Goal: Task Accomplishment & Management: Complete application form

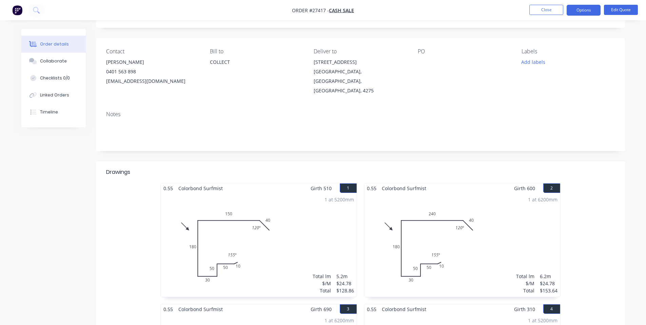
scroll to position [34, 0]
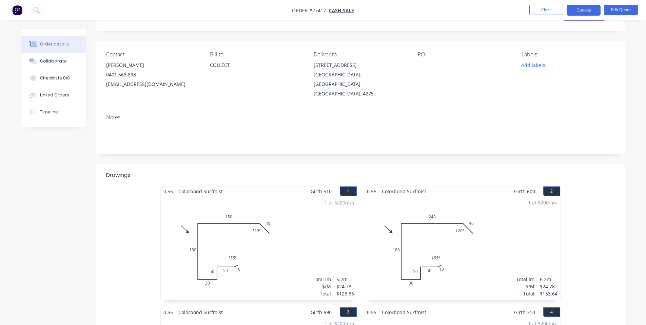
click at [10, 9] on button "button" at bounding box center [17, 10] width 14 height 11
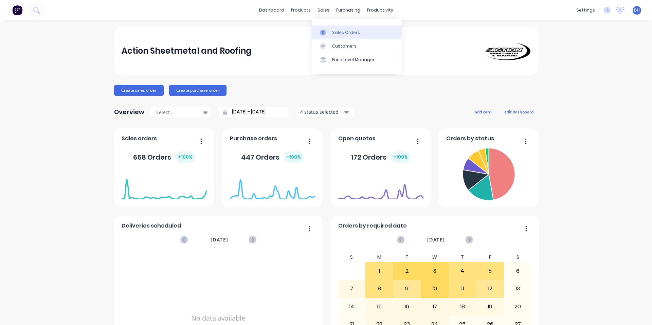
click at [340, 33] on div "Sales Orders" at bounding box center [346, 33] width 28 height 6
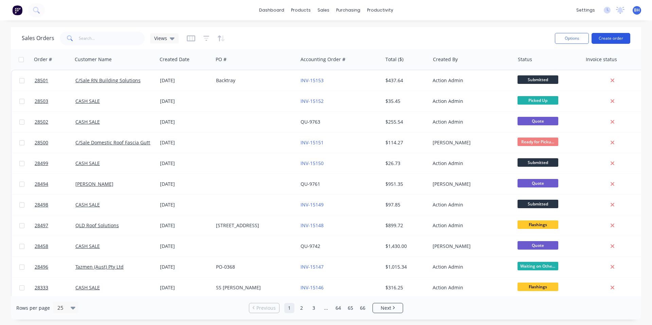
click at [619, 39] on button "Create order" at bounding box center [610, 38] width 39 height 11
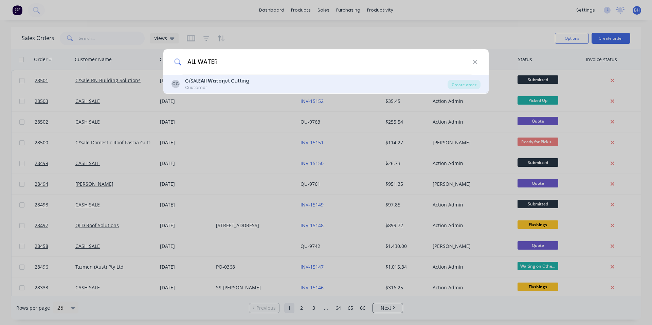
type input "ALL WATER"
click at [215, 80] on b "All Water" at bounding box center [212, 80] width 23 height 7
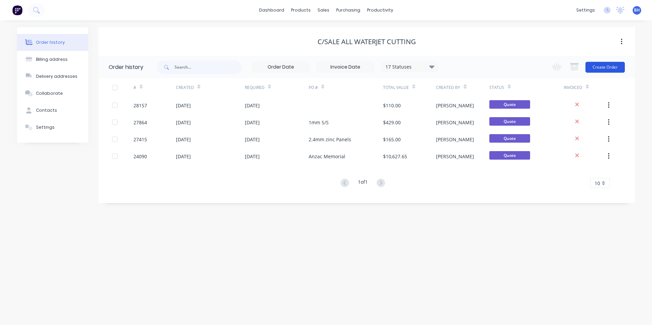
click at [613, 65] on button "Create Order" at bounding box center [604, 67] width 39 height 11
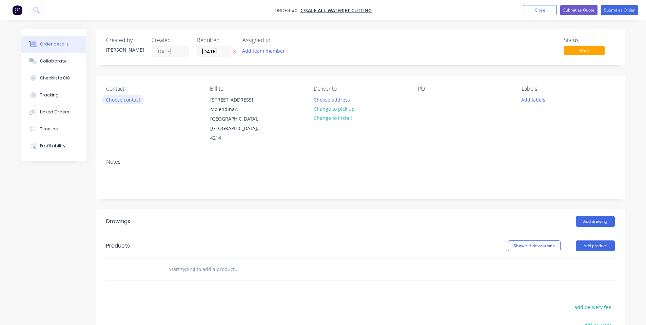
click at [136, 100] on button "Choose contact" at bounding box center [123, 99] width 42 height 9
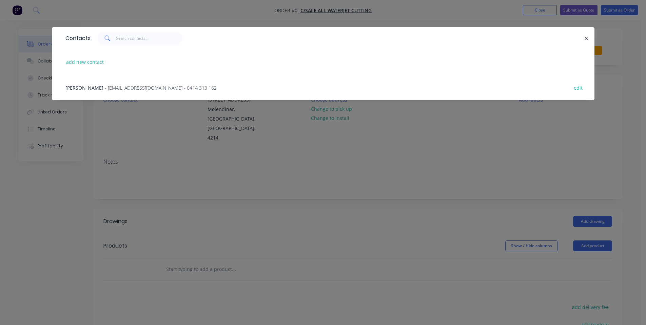
click at [149, 92] on div "[PERSON_NAME] - [EMAIL_ADDRESS][DOMAIN_NAME] - 0414 313 162 edit" at bounding box center [323, 87] width 523 height 25
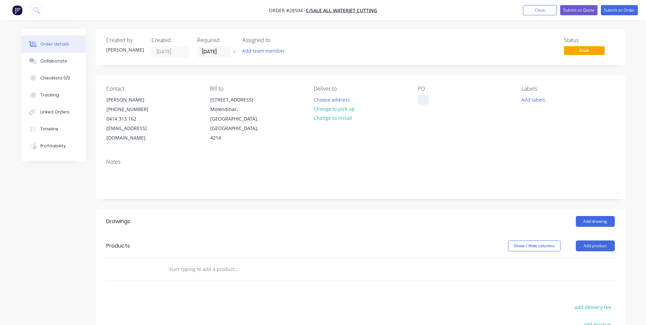
click at [424, 99] on div at bounding box center [423, 100] width 11 height 10
click at [428, 123] on div "PO" at bounding box center [464, 114] width 93 height 57
click at [347, 110] on button "Change to pick up" at bounding box center [334, 108] width 48 height 9
click at [425, 100] on div at bounding box center [423, 100] width 11 height 10
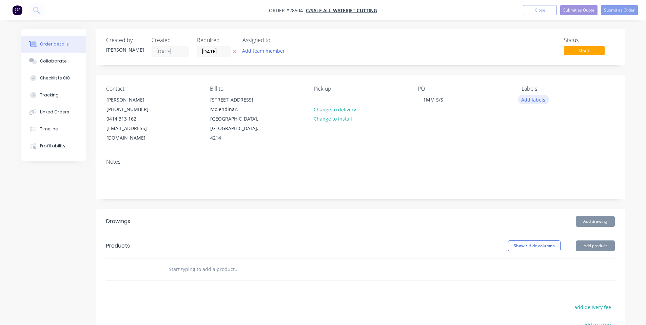
click at [543, 100] on button "Add labels" at bounding box center [533, 99] width 31 height 9
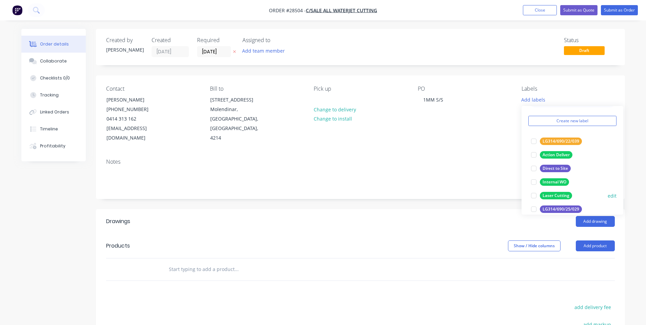
scroll to position [34, 0]
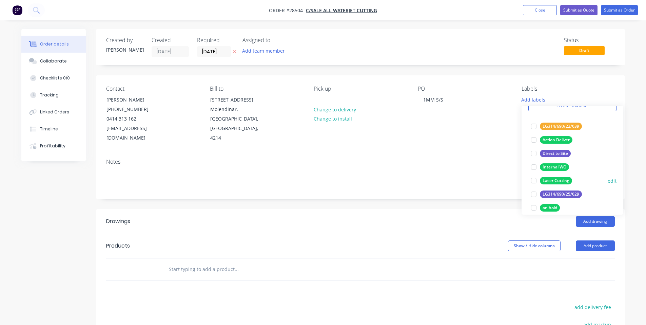
click at [538, 180] on div at bounding box center [534, 181] width 14 height 14
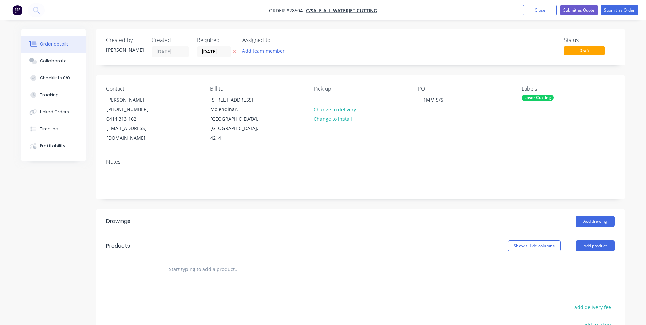
click at [511, 57] on div "Created by [PERSON_NAME] Created [DATE] Required [DATE] Assigned to Add team me…" at bounding box center [360, 47] width 529 height 36
click at [61, 64] on div "Collaborate" at bounding box center [53, 61] width 27 height 6
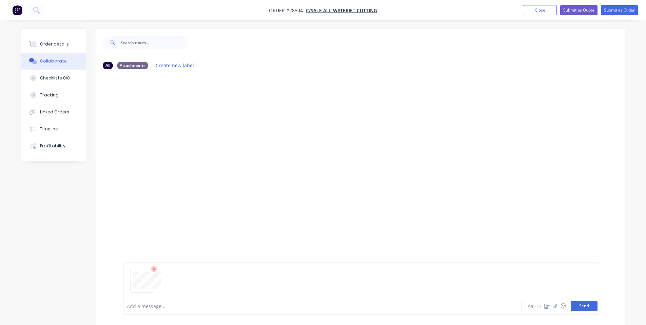
click at [589, 305] on button "Send" at bounding box center [584, 306] width 27 height 10
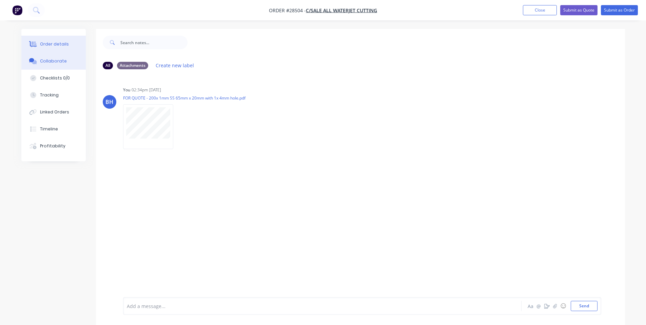
click at [57, 39] on button "Order details" at bounding box center [53, 44] width 64 height 17
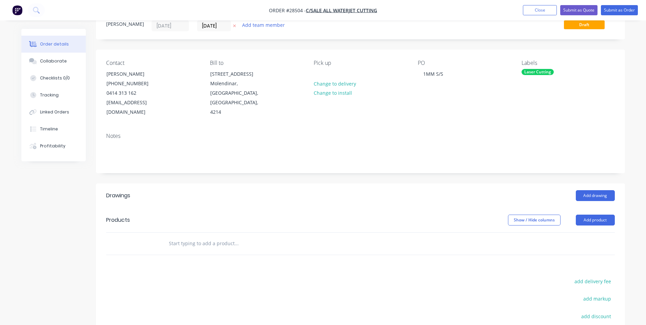
scroll to position [18, 0]
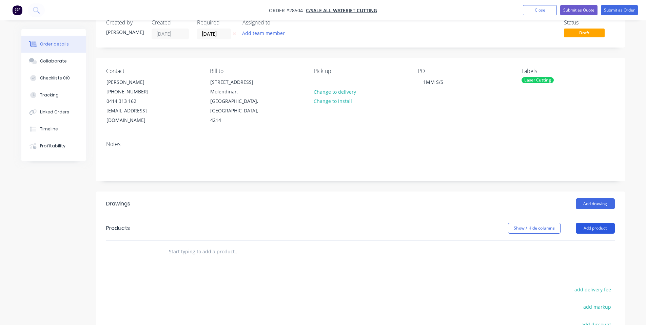
click at [588, 223] on button "Add product" at bounding box center [595, 228] width 39 height 11
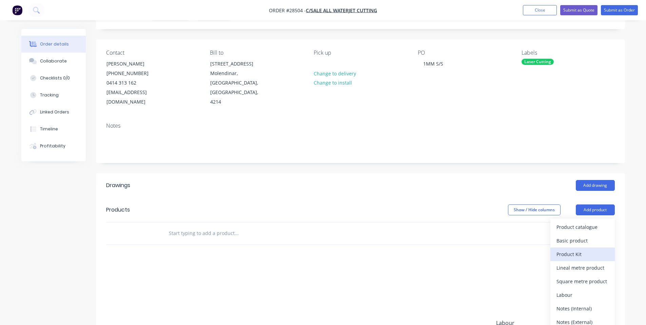
scroll to position [52, 0]
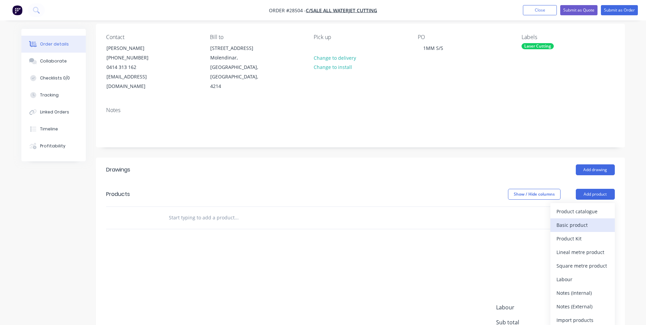
click at [587, 220] on div "Basic product" at bounding box center [583, 225] width 52 height 10
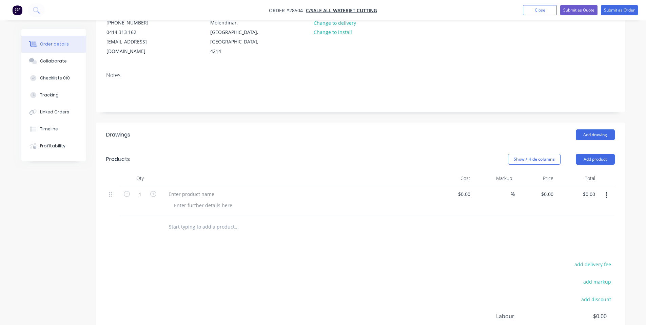
scroll to position [119, 0]
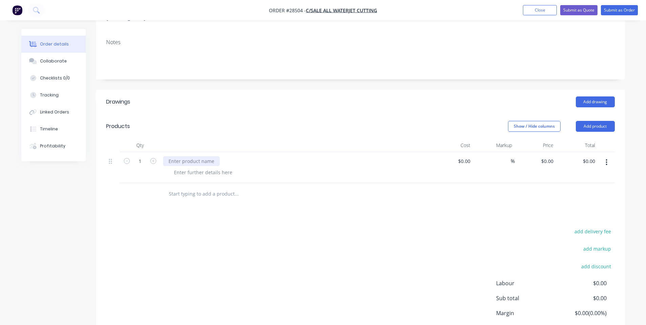
click at [189, 156] on div at bounding box center [191, 161] width 57 height 10
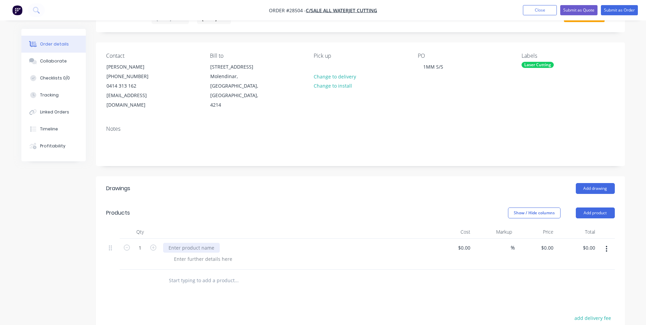
scroll to position [34, 0]
click at [139, 242] on input "1" at bounding box center [140, 247] width 18 height 10
type input "200"
click at [185, 242] on div at bounding box center [191, 247] width 57 height 10
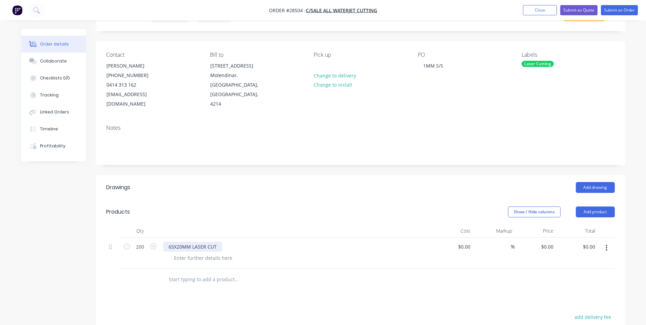
click at [192, 242] on div "65X20MM LASER CUT" at bounding box center [192, 247] width 59 height 10
click at [244, 242] on div "65X20MM X 1MM LASER CUT" at bounding box center [296, 247] width 266 height 10
click at [209, 242] on div "65X20MM X 1MM LASER CUT" at bounding box center [201, 247] width 76 height 10
click at [219, 253] on div at bounding box center [203, 258] width 69 height 10
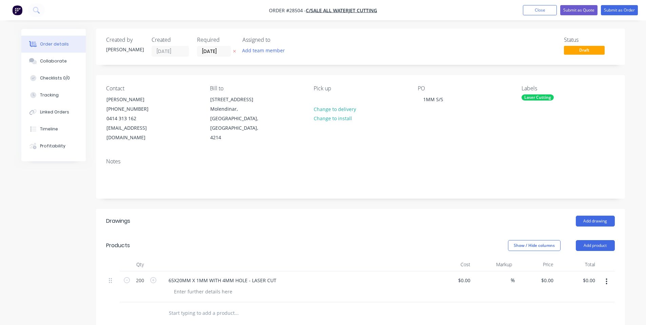
scroll to position [102, 0]
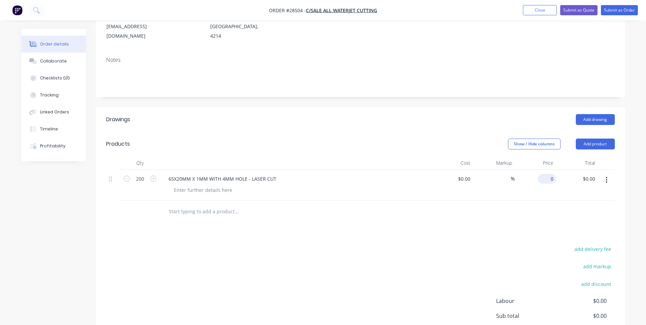
click at [549, 174] on input "0" at bounding box center [549, 179] width 16 height 10
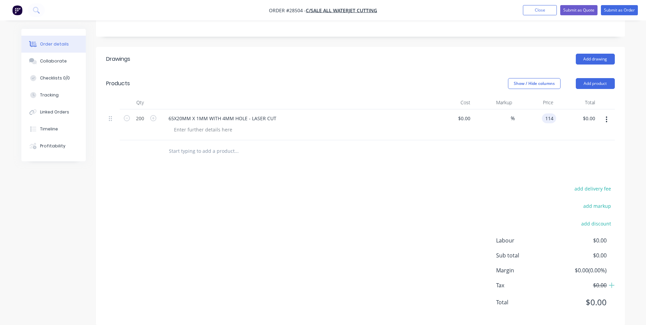
scroll to position [163, 0]
type input "$114.00"
type input "$22,800.00"
click at [505, 139] on div at bounding box center [360, 150] width 509 height 22
drag, startPoint x: 538, startPoint y: 109, endPoint x: 556, endPoint y: 108, distance: 18.0
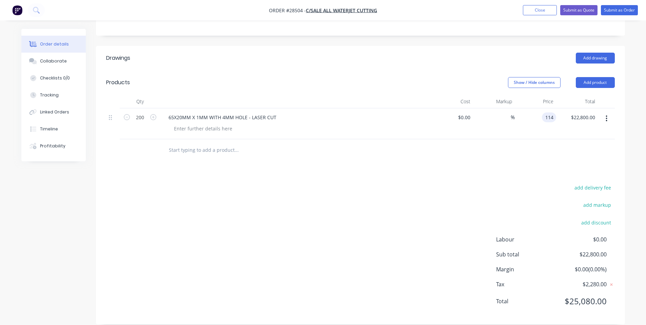
click at [556, 112] on input "114" at bounding box center [551, 117] width 12 height 10
type input "$1.00"
type input "$200.00"
click at [526, 168] on div "Drawings Add drawing Products Show / Hide columns Add product Qty Cost Markup P…" at bounding box center [360, 185] width 529 height 278
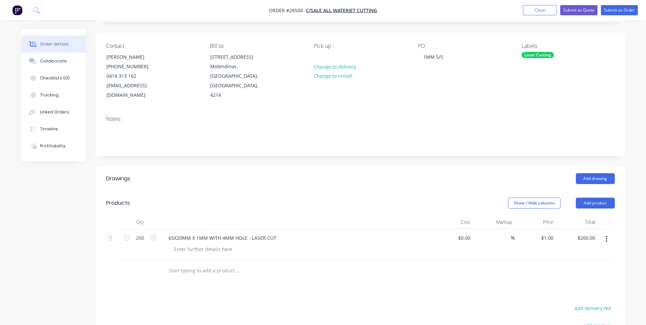
scroll to position [27, 0]
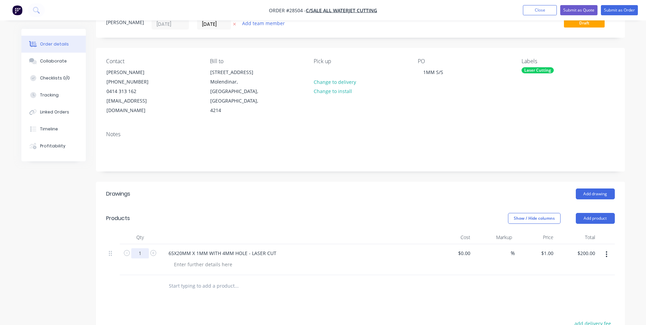
click at [141, 248] on input "1" at bounding box center [140, 253] width 18 height 10
type input "1"
type input "$1.00"
click at [127, 250] on icon "button" at bounding box center [127, 253] width 6 height 6
type input "0"
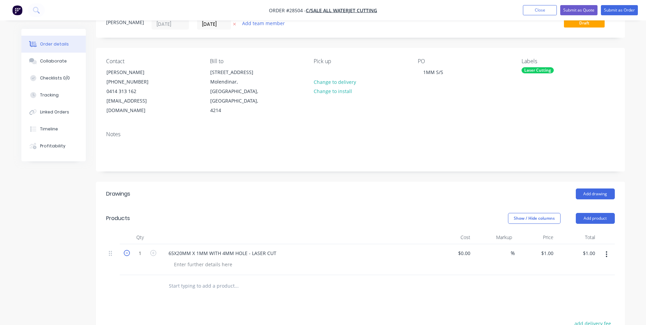
type input "$0.00"
click at [144, 248] on input "0" at bounding box center [140, 253] width 18 height 10
type input "1"
type input "$1.00"
click at [297, 282] on input "text" at bounding box center [237, 286] width 136 height 14
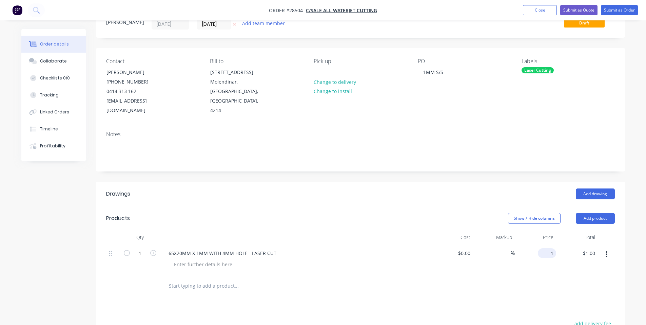
click at [551, 248] on input "1" at bounding box center [549, 253] width 16 height 10
type input "$114.00"
click at [522, 286] on div at bounding box center [360, 286] width 509 height 22
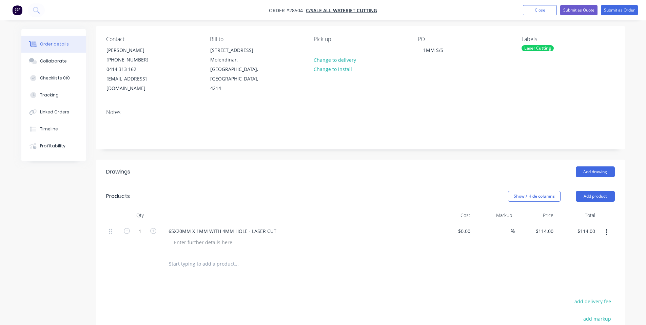
scroll to position [95, 0]
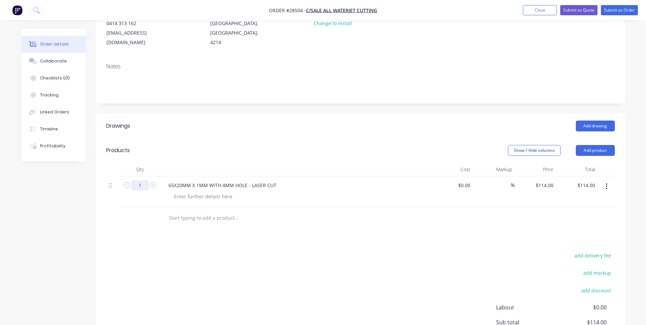
click at [142, 180] on input "1" at bounding box center [140, 185] width 18 height 10
click at [236, 253] on div "add delivery fee add markup add discount Labour $0.00 Sub total $114.00 Margin …" at bounding box center [360, 316] width 509 height 131
click at [139, 180] on input "1" at bounding box center [140, 185] width 18 height 10
type input "200"
type input "$22,800.00"
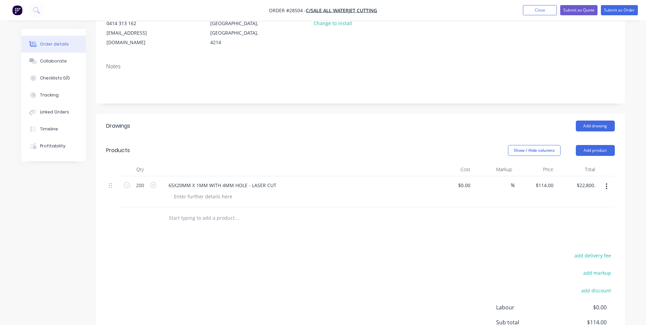
click at [306, 236] on div "Drawings Add drawing Products Show / Hide columns Add product Qty Cost Markup P…" at bounding box center [360, 253] width 529 height 278
click at [554, 180] on input "114" at bounding box center [545, 185] width 21 height 10
type input "$0.57"
type input "$114.00"
click at [485, 238] on div "Drawings Add drawing Products Show / Hide columns Add product Qty Cost Markup P…" at bounding box center [360, 253] width 529 height 278
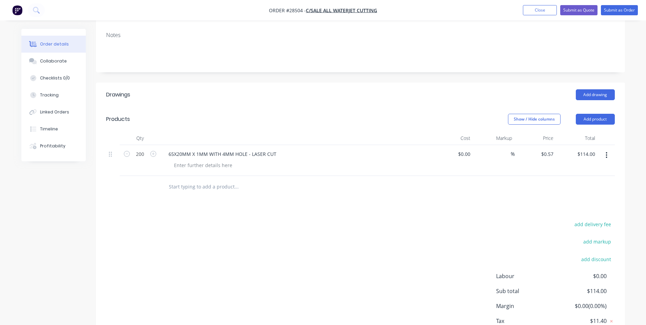
scroll to position [163, 0]
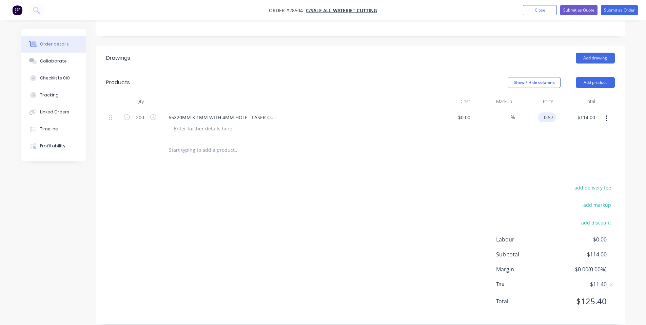
click at [549, 112] on input "0.57" at bounding box center [549, 117] width 16 height 10
type input "$114.00"
type input "$22,800.00"
click at [137, 112] on input "200" at bounding box center [140, 117] width 18 height 10
type input "1"
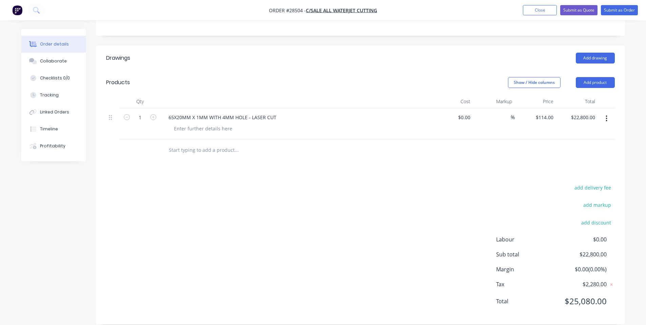
type input "$114.00"
click at [201, 186] on div "add delivery fee add markup add discount Labour $0.00 Sub total $22,800.00 Marg…" at bounding box center [360, 248] width 509 height 131
click at [169, 112] on div "65X20MM X 1MM WITH 4MM HOLE - LASER CUT" at bounding box center [222, 117] width 119 height 10
drag, startPoint x: 189, startPoint y: 108, endPoint x: 160, endPoint y: 110, distance: 28.5
click at [161, 110] on div "QTY: 200 65X20MM X 1MM WITH 4MM HOLE - LASER CUT" at bounding box center [296, 123] width 271 height 31
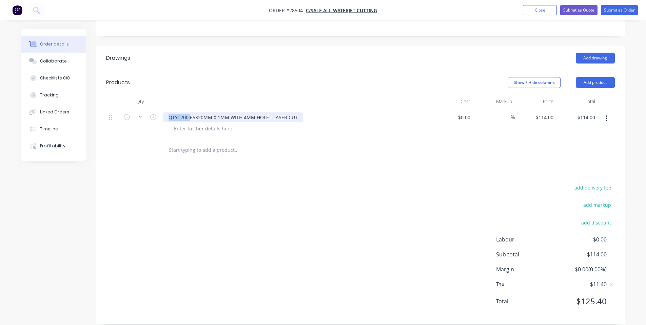
copy div "QTY: 200"
click at [196, 124] on div at bounding box center [203, 129] width 69 height 10
paste div
click at [206, 168] on div "Drawings Add drawing Products Show / Hide columns Add product Qty Cost Markup P…" at bounding box center [360, 185] width 529 height 278
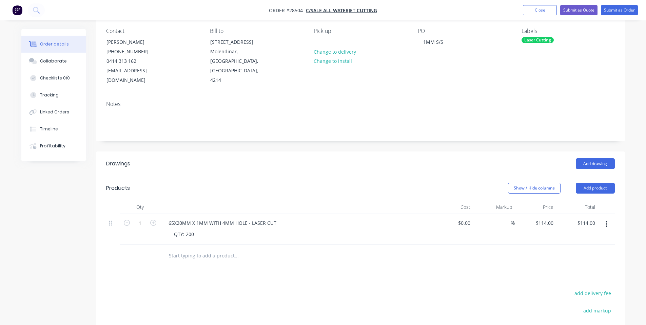
scroll to position [0, 0]
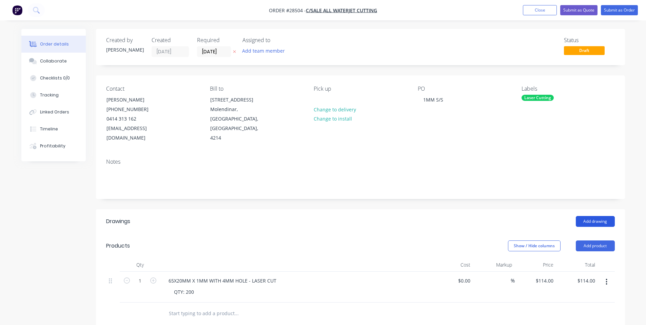
click at [596, 216] on button "Add drawing" at bounding box center [595, 221] width 39 height 11
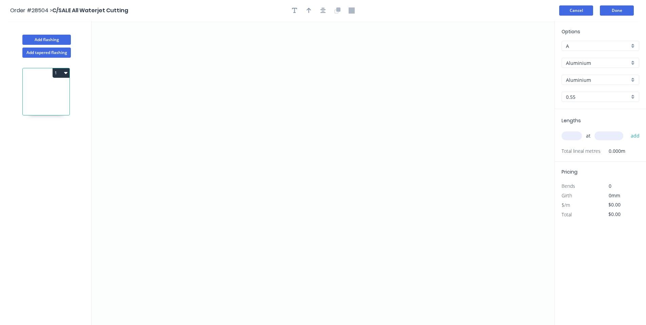
click at [583, 10] on button "Cancel" at bounding box center [577, 10] width 34 height 10
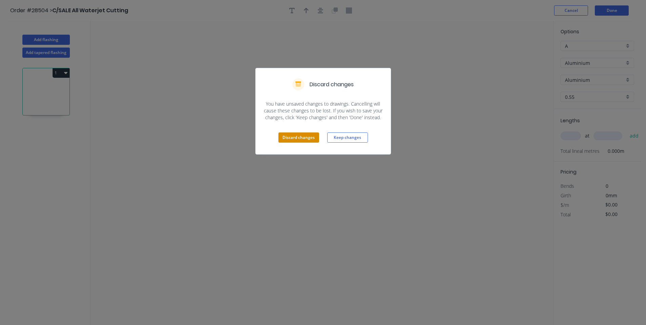
click at [298, 136] on button "Discard changes" at bounding box center [299, 137] width 41 height 10
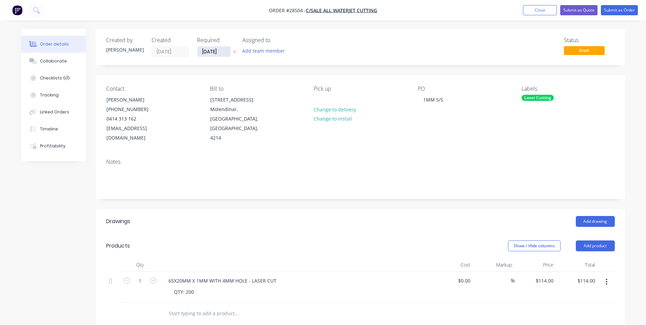
click at [214, 53] on input "[DATE]" at bounding box center [213, 51] width 33 height 10
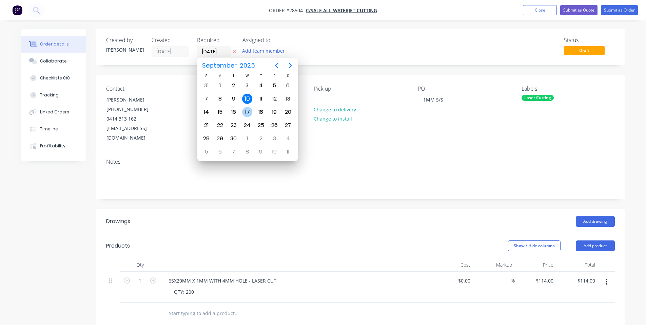
click at [249, 111] on div "17" at bounding box center [247, 112] width 10 height 10
type input "[DATE]"
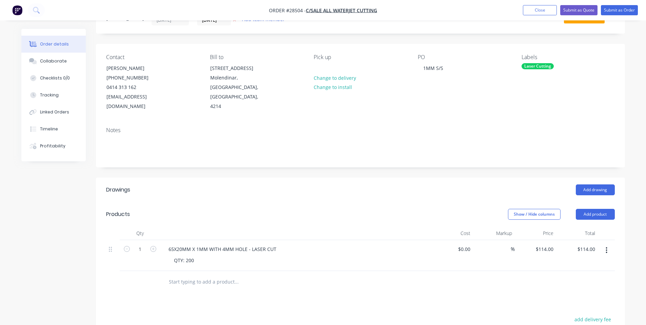
scroll to position [27, 0]
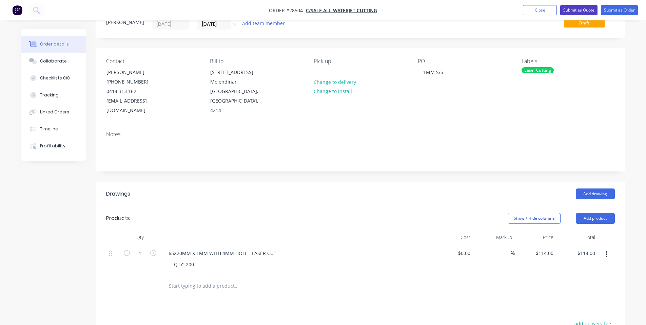
click at [574, 11] on button "Submit as Quote" at bounding box center [579, 10] width 37 height 10
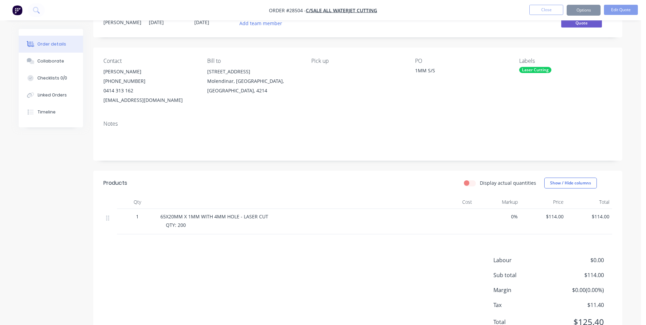
scroll to position [0, 0]
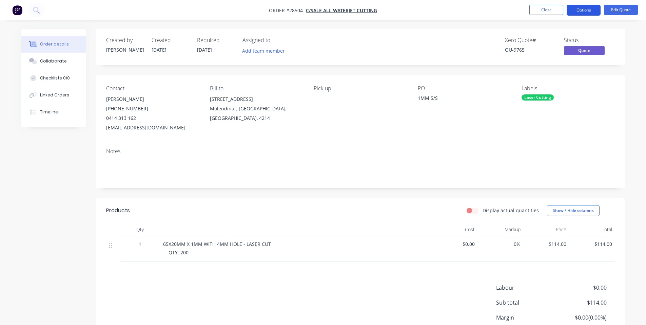
click at [588, 12] on button "Options" at bounding box center [584, 10] width 34 height 11
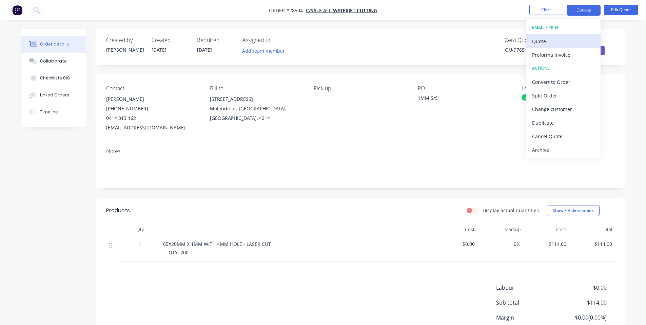
click at [550, 40] on div "Quote" at bounding box center [563, 41] width 62 height 10
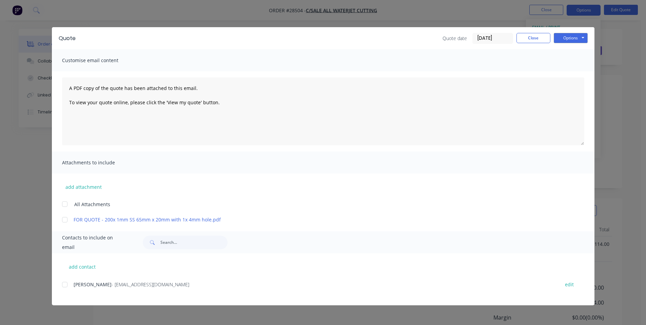
click at [583, 43] on div "Options Preview Print Email" at bounding box center [571, 38] width 34 height 11
click at [581, 39] on button "Options" at bounding box center [571, 38] width 34 height 10
click at [580, 62] on button "Print" at bounding box center [575, 61] width 43 height 11
click at [539, 37] on button "Close" at bounding box center [534, 38] width 34 height 10
